Goal: Task Accomplishment & Management: Manage account settings

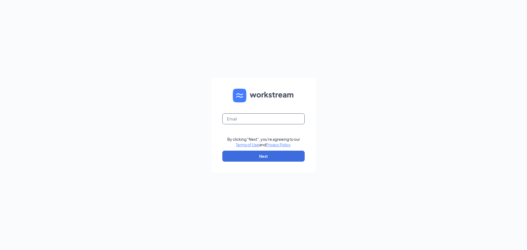
click at [238, 121] on input "text" at bounding box center [264, 118] width 82 height 11
type input "[EMAIL_ADDRESS][DOMAIN_NAME]"
click at [263, 154] on button "Next" at bounding box center [264, 156] width 82 height 11
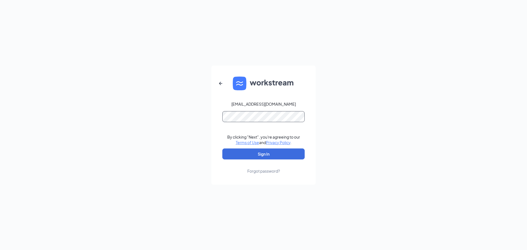
click at [223, 149] on button "Sign In" at bounding box center [264, 154] width 82 height 11
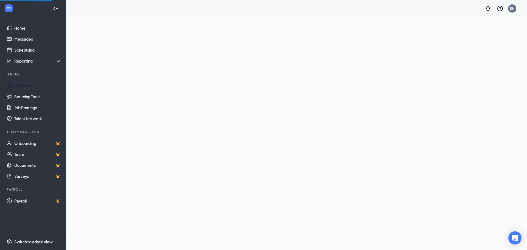
drag, startPoint x: 31, startPoint y: 86, endPoint x: 135, endPoint y: 123, distance: 109.9
click at [31, 86] on link "Applicants" at bounding box center [37, 85] width 47 height 11
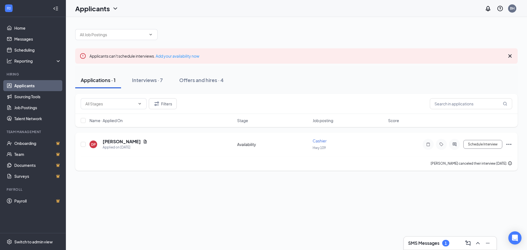
click at [509, 144] on icon "Ellipses" at bounding box center [509, 144] width 7 height 7
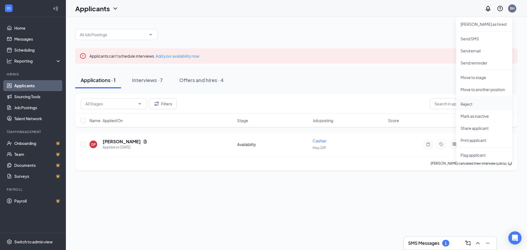
click at [468, 104] on p "Reject" at bounding box center [484, 103] width 47 height 5
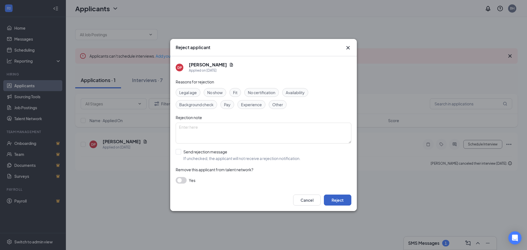
click at [331, 200] on button "Reject" at bounding box center [337, 200] width 27 height 11
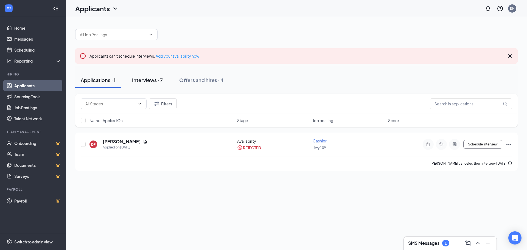
click at [149, 81] on div "Interviews · 7" at bounding box center [147, 80] width 31 height 7
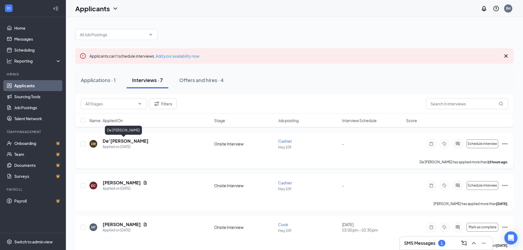
click at [122, 141] on h5 "De’Tyous Reed" at bounding box center [126, 141] width 46 height 6
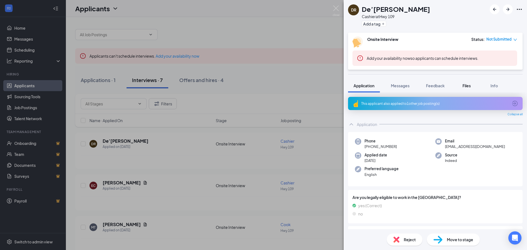
click at [465, 85] on span "Files" at bounding box center [467, 85] width 8 height 5
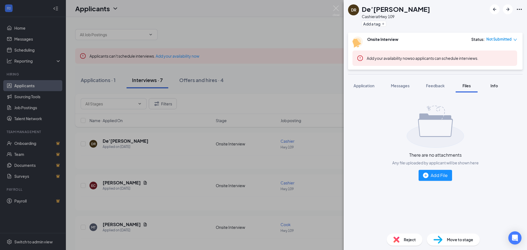
click at [493, 86] on span "Info" at bounding box center [494, 85] width 7 height 5
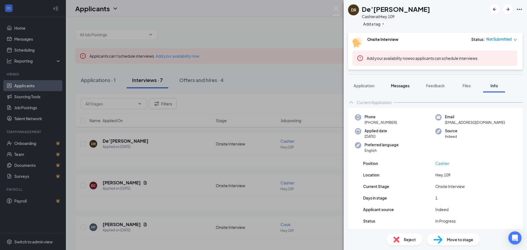
click at [402, 86] on span "Messages" at bounding box center [400, 85] width 19 height 5
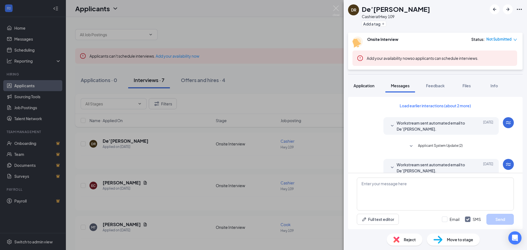
click at [363, 85] on span "Application" at bounding box center [364, 85] width 21 height 5
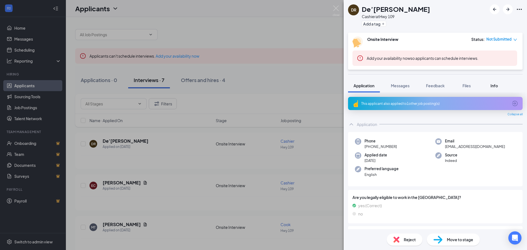
drag, startPoint x: 493, startPoint y: 85, endPoint x: 472, endPoint y: 87, distance: 21.5
click at [493, 85] on span "Info" at bounding box center [494, 85] width 7 height 5
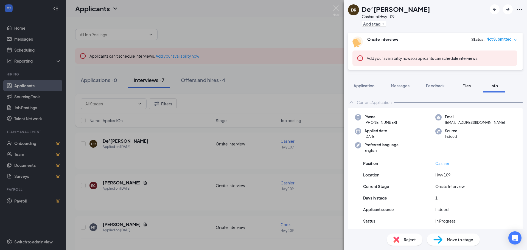
click at [466, 86] on span "Files" at bounding box center [467, 85] width 8 height 5
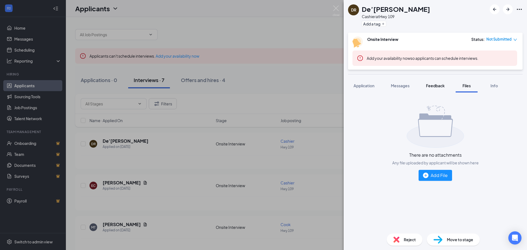
click at [437, 87] on span "Feedback" at bounding box center [435, 85] width 19 height 5
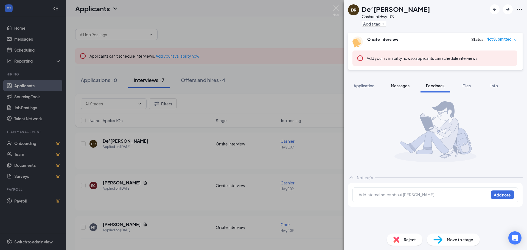
click at [405, 86] on span "Messages" at bounding box center [400, 85] width 19 height 5
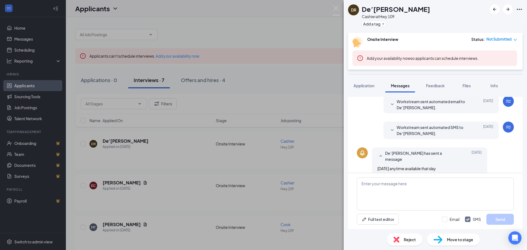
scroll to position [132, 0]
click at [360, 85] on span "Application" at bounding box center [364, 85] width 21 height 5
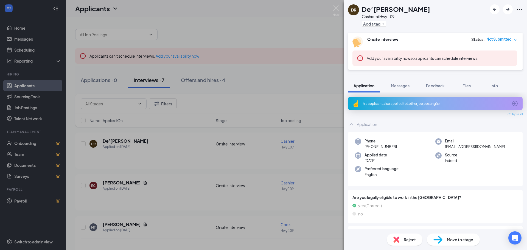
click at [197, 144] on div "DR De’Tyous Reed Cashier at Hwy 109 Add a tag Onsite Interview Status : Not Sub…" at bounding box center [263, 125] width 527 height 250
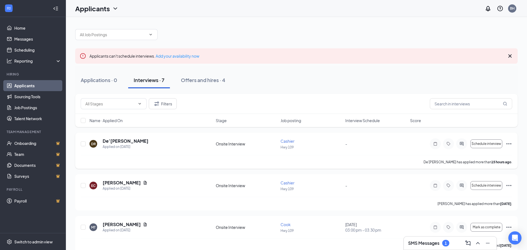
click at [172, 162] on div "De’Tyous Reed has applied more than 15 hours ago ." at bounding box center [297, 162] width 432 height 14
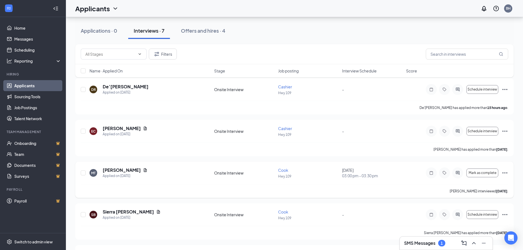
scroll to position [55, 0]
click at [503, 171] on icon "Ellipses" at bounding box center [505, 172] width 7 height 7
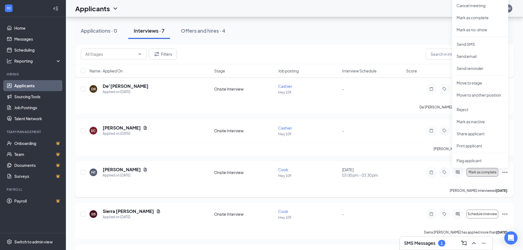
click at [481, 172] on span "Mark as complete" at bounding box center [483, 173] width 28 height 4
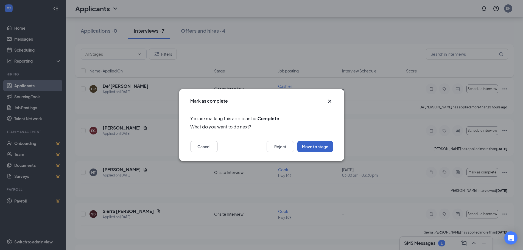
click at [313, 151] on button "Move to stage" at bounding box center [315, 146] width 36 height 11
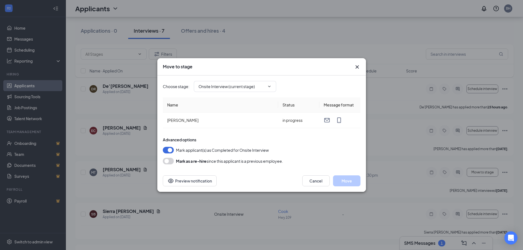
type input "Hiring Complete (final stage)"
click at [347, 181] on button "Move" at bounding box center [346, 181] width 27 height 11
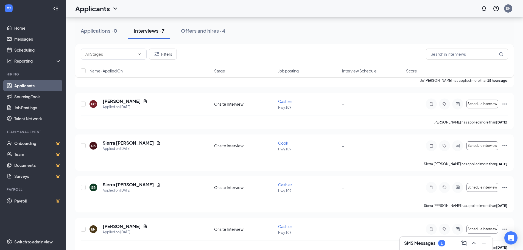
scroll to position [0, 0]
